Goal: Information Seeking & Learning: Learn about a topic

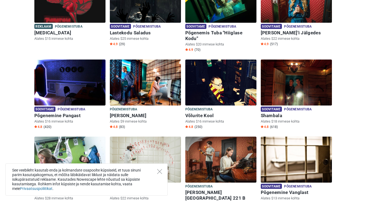
scroll to position [110, 0]
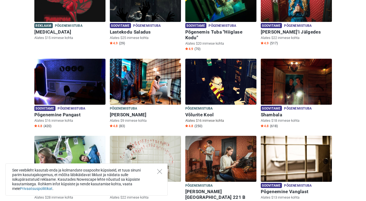
click at [219, 93] on img at bounding box center [220, 82] width 71 height 46
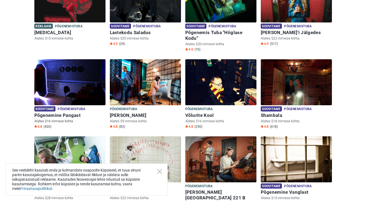
click at [67, 112] on h6 "Põgenemine Pangast" at bounding box center [69, 115] width 71 height 6
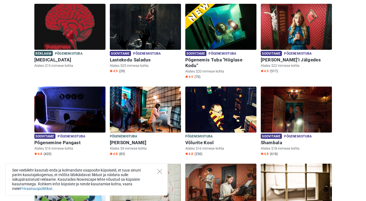
scroll to position [82, 0]
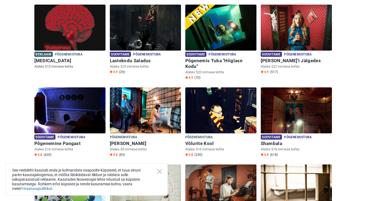
click at [60, 36] on img at bounding box center [69, 28] width 71 height 46
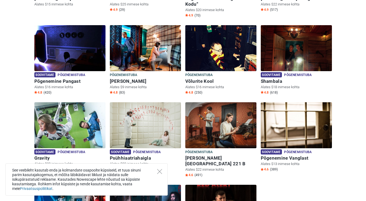
scroll to position [144, 0]
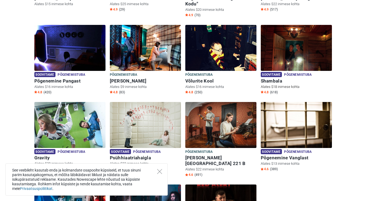
click at [274, 78] on h6 "Shambala" at bounding box center [295, 81] width 71 height 6
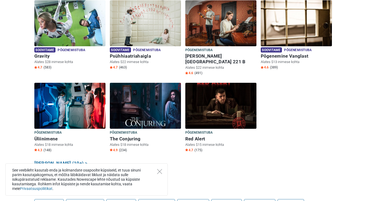
scroll to position [250, 0]
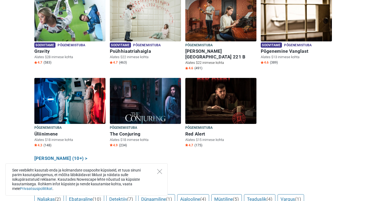
click at [215, 48] on h6 "Baker Street 221 B" at bounding box center [220, 53] width 71 height 11
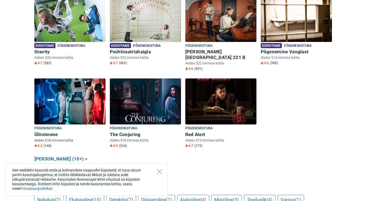
click at [44, 132] on h6 "Üliinimene" at bounding box center [69, 135] width 71 height 6
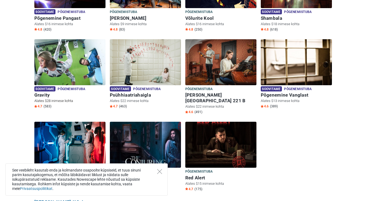
scroll to position [206, 0]
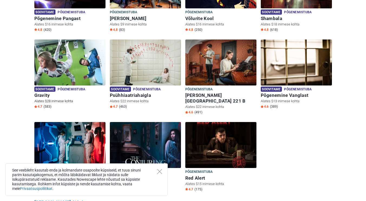
click at [69, 64] on img at bounding box center [69, 62] width 71 height 46
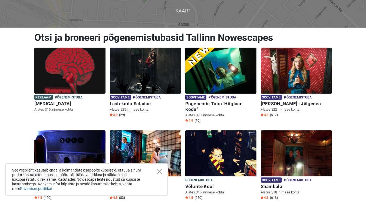
scroll to position [38, 0]
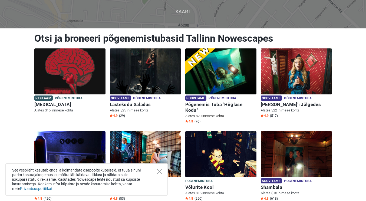
click at [228, 103] on h6 "Põgenemis Tuba "Hiiglase Kodu"" at bounding box center [220, 107] width 71 height 11
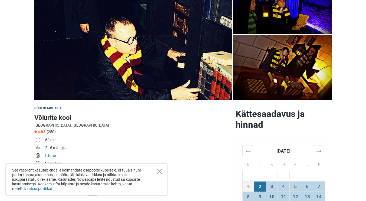
scroll to position [47, 0]
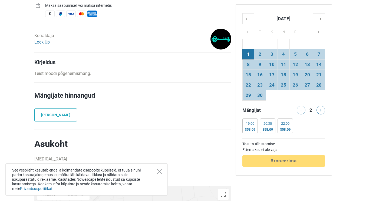
scroll to position [244, 0]
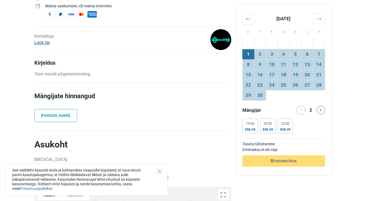
click at [38, 41] on link "Lock Up" at bounding box center [41, 42] width 15 height 5
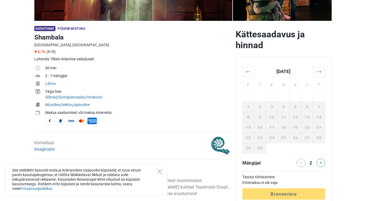
scroll to position [143, 0]
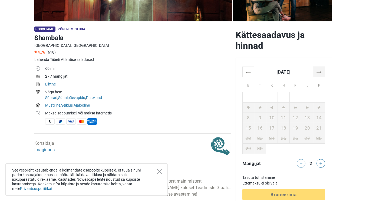
click at [317, 71] on th "→" at bounding box center [319, 71] width 12 height 11
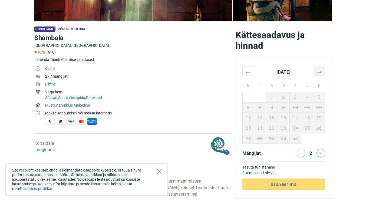
click at [317, 71] on th "→" at bounding box center [319, 71] width 12 height 11
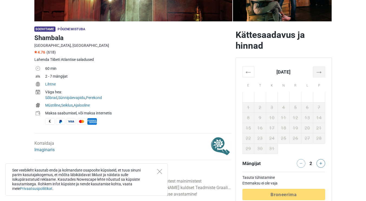
click at [317, 71] on th "→" at bounding box center [319, 71] width 12 height 11
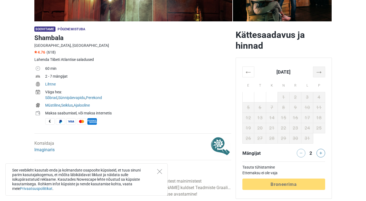
click at [317, 71] on th "→" at bounding box center [319, 71] width 12 height 11
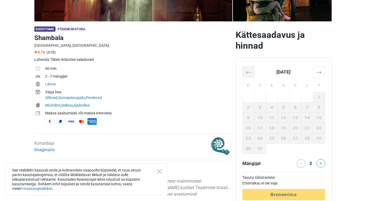
click at [250, 70] on th "←" at bounding box center [248, 71] width 12 height 11
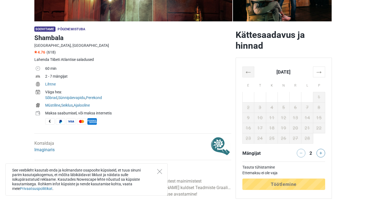
click at [250, 70] on th "←" at bounding box center [248, 71] width 12 height 11
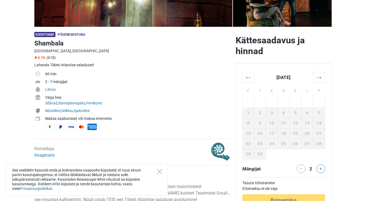
scroll to position [37, 0]
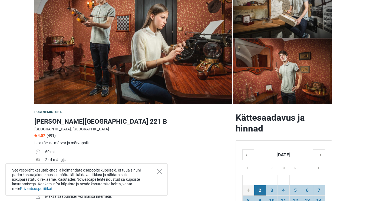
scroll to position [140, 0]
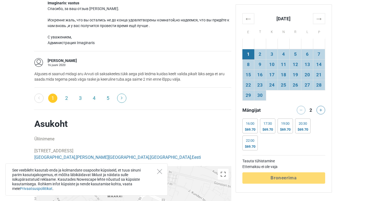
scroll to position [1018, 0]
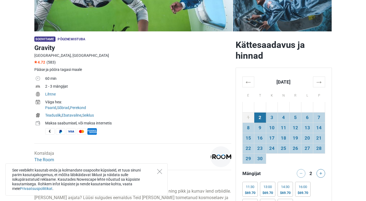
scroll to position [126, 0]
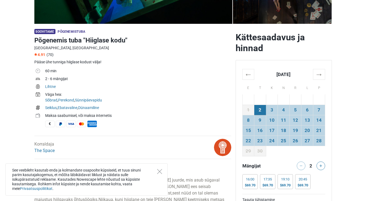
scroll to position [145, 0]
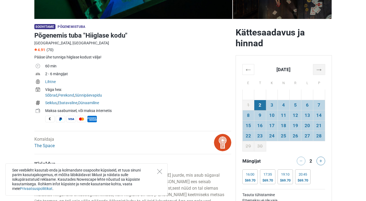
click at [317, 74] on th "→" at bounding box center [319, 69] width 12 height 11
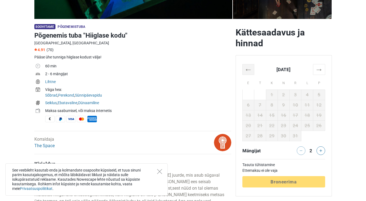
click at [249, 68] on th "←" at bounding box center [248, 69] width 12 height 11
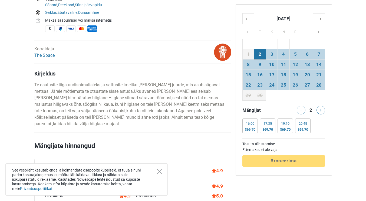
scroll to position [220, 0]
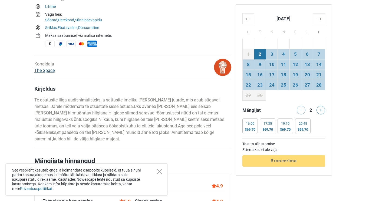
click at [46, 71] on link "The Space" at bounding box center [44, 70] width 20 height 5
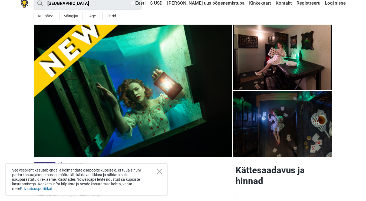
scroll to position [7, 0]
